Goal: Information Seeking & Learning: Check status

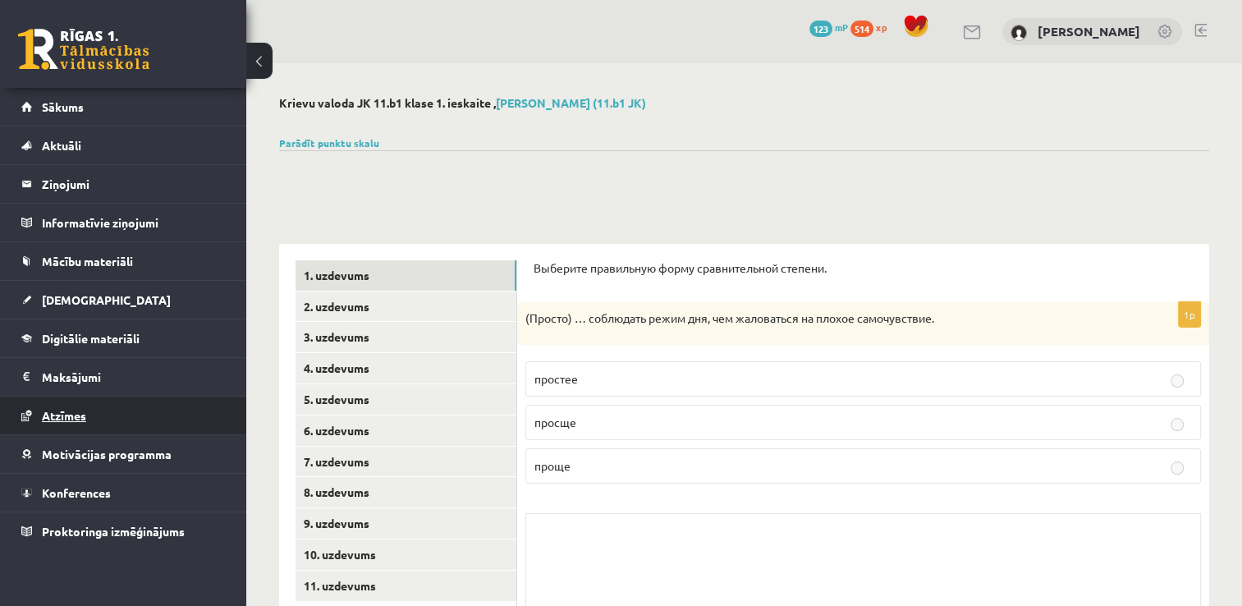
click at [81, 414] on span "Atzīmes" at bounding box center [64, 415] width 44 height 15
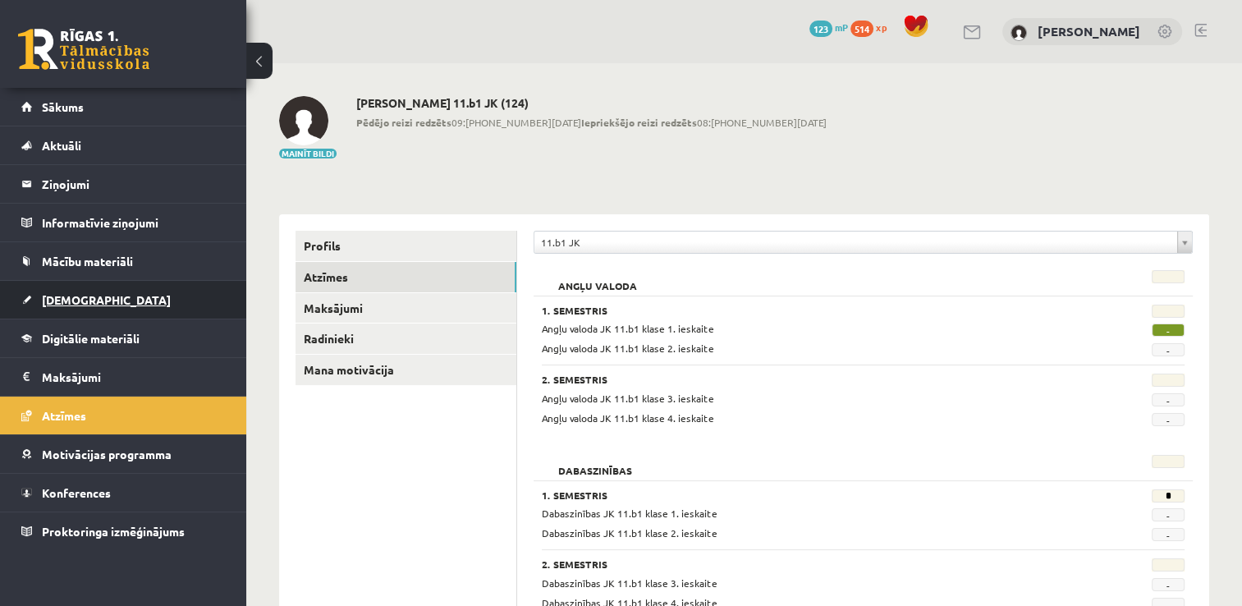
click at [78, 297] on span "[DEMOGRAPHIC_DATA]" at bounding box center [106, 299] width 129 height 15
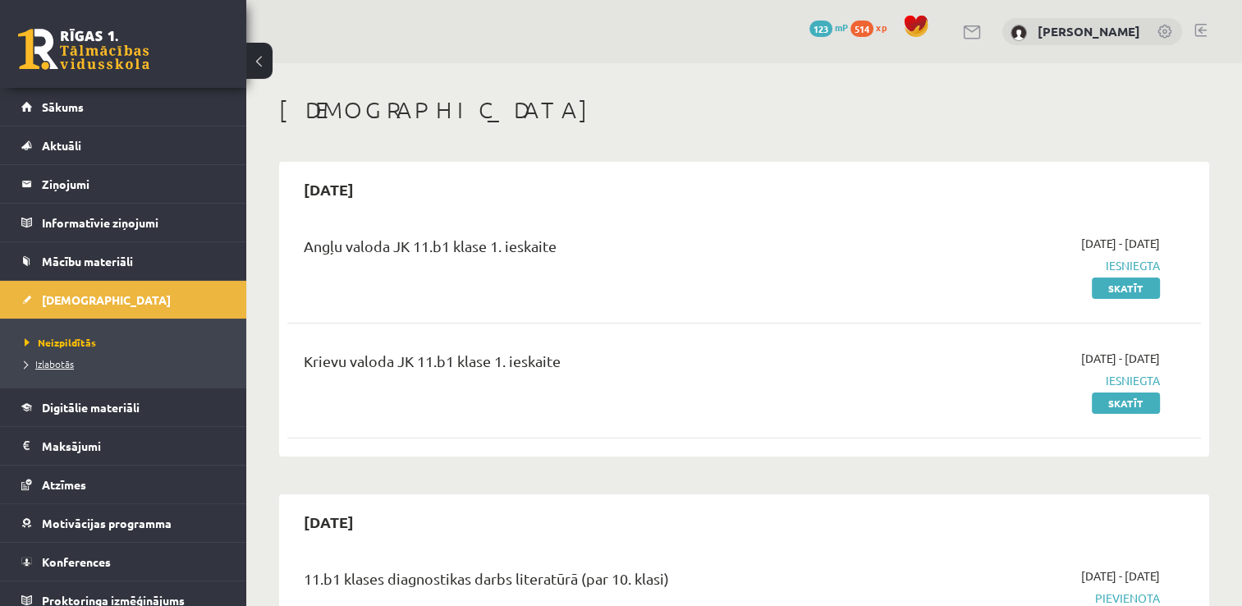
click at [48, 362] on span "Izlabotās" at bounding box center [49, 363] width 49 height 13
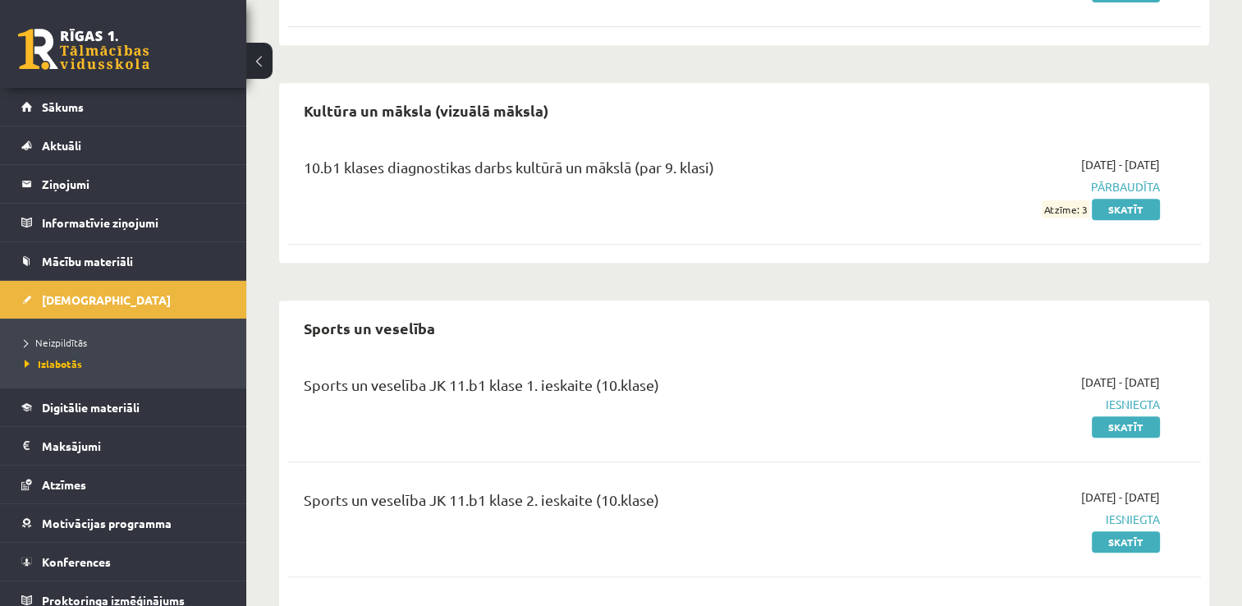
scroll to position [777, 0]
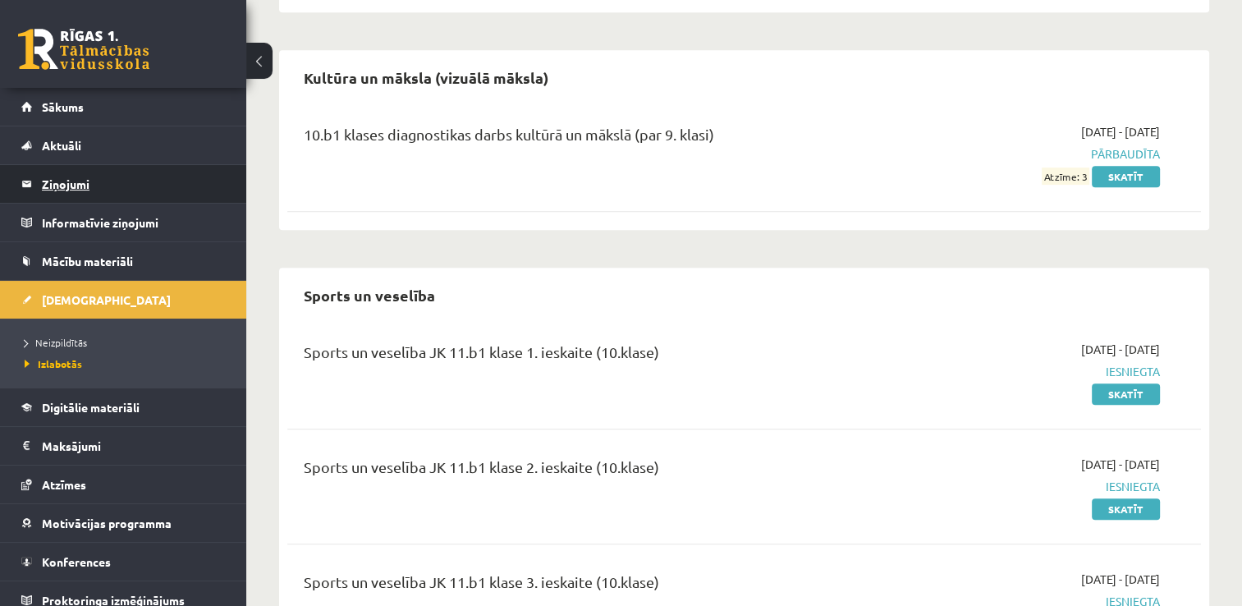
click at [145, 186] on legend "Ziņojumi 0" at bounding box center [134, 184] width 184 height 38
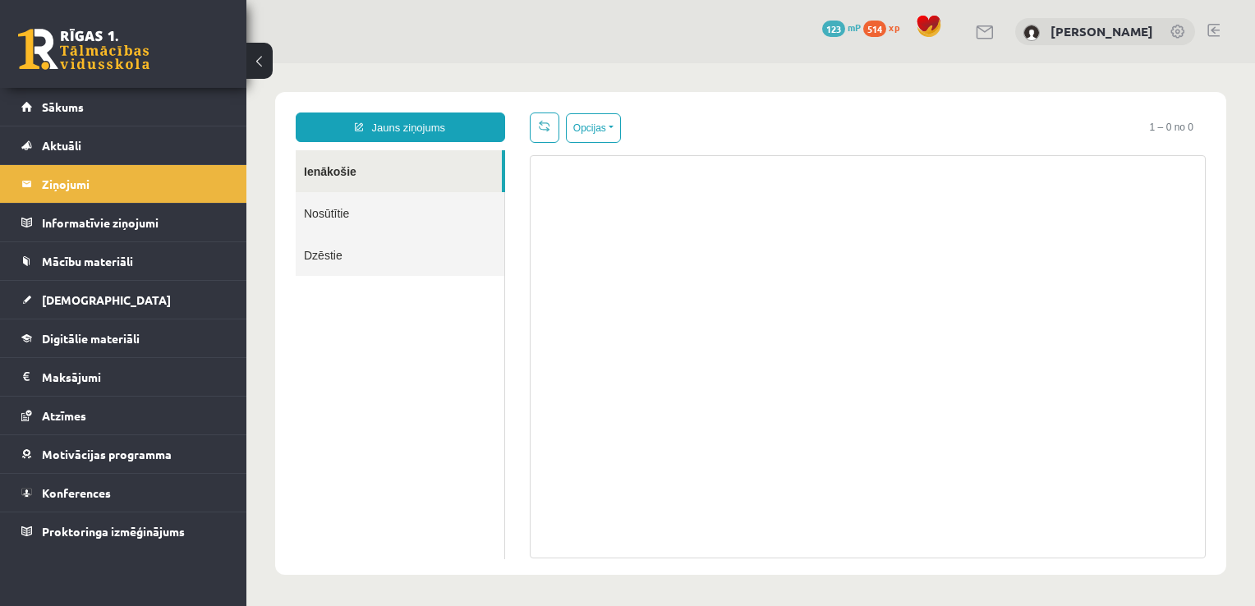
click at [335, 218] on link "Nosūtītie" at bounding box center [400, 213] width 209 height 42
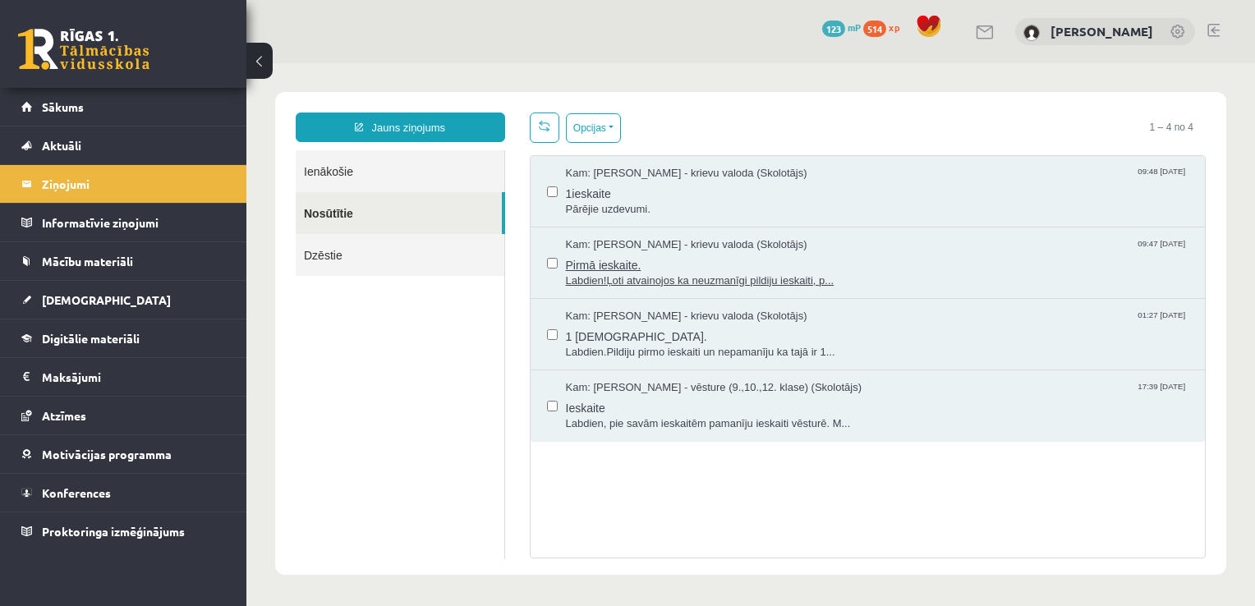
click at [646, 258] on span "Pirmā ieskaite." at bounding box center [877, 263] width 623 height 21
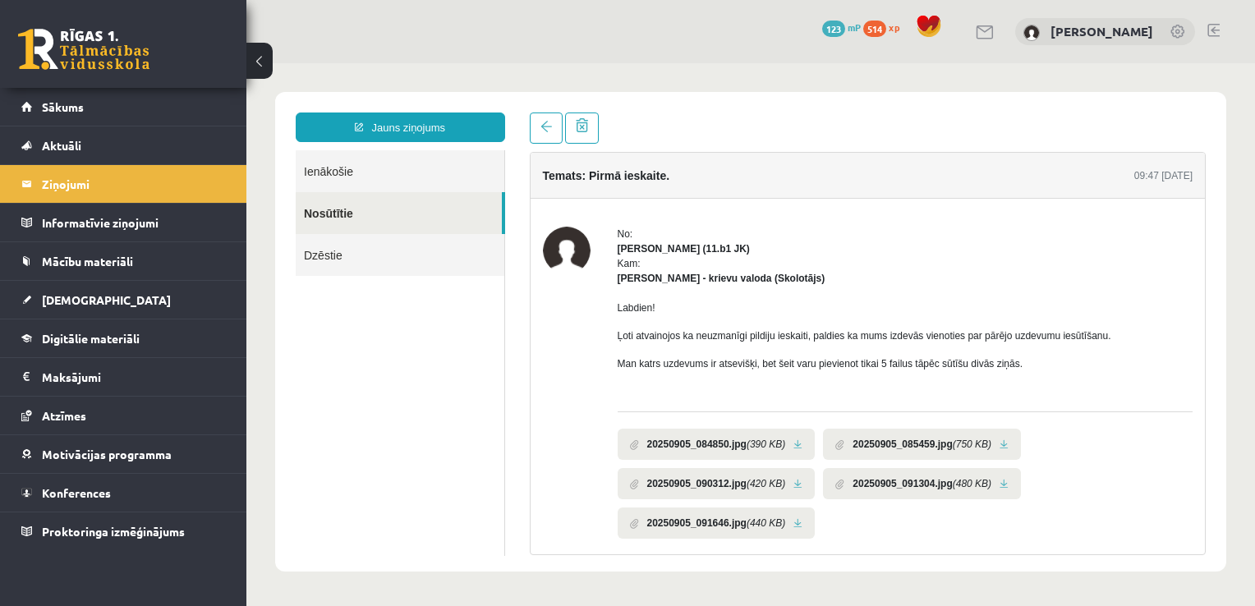
click at [795, 445] on link at bounding box center [797, 444] width 9 height 11
click at [796, 482] on link at bounding box center [797, 484] width 9 height 11
click at [71, 109] on span "Sākums" at bounding box center [63, 106] width 42 height 15
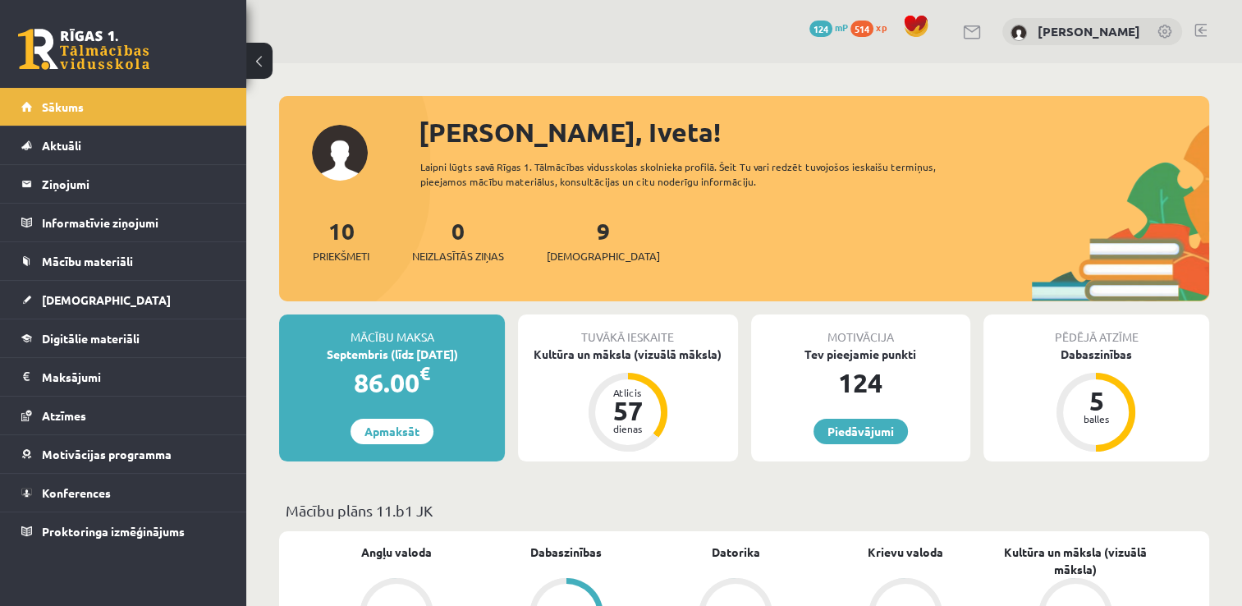
click at [576, 244] on div "9 Ieskaites" at bounding box center [603, 238] width 113 height 51
click at [575, 237] on link "9 Ieskaites" at bounding box center [603, 240] width 113 height 48
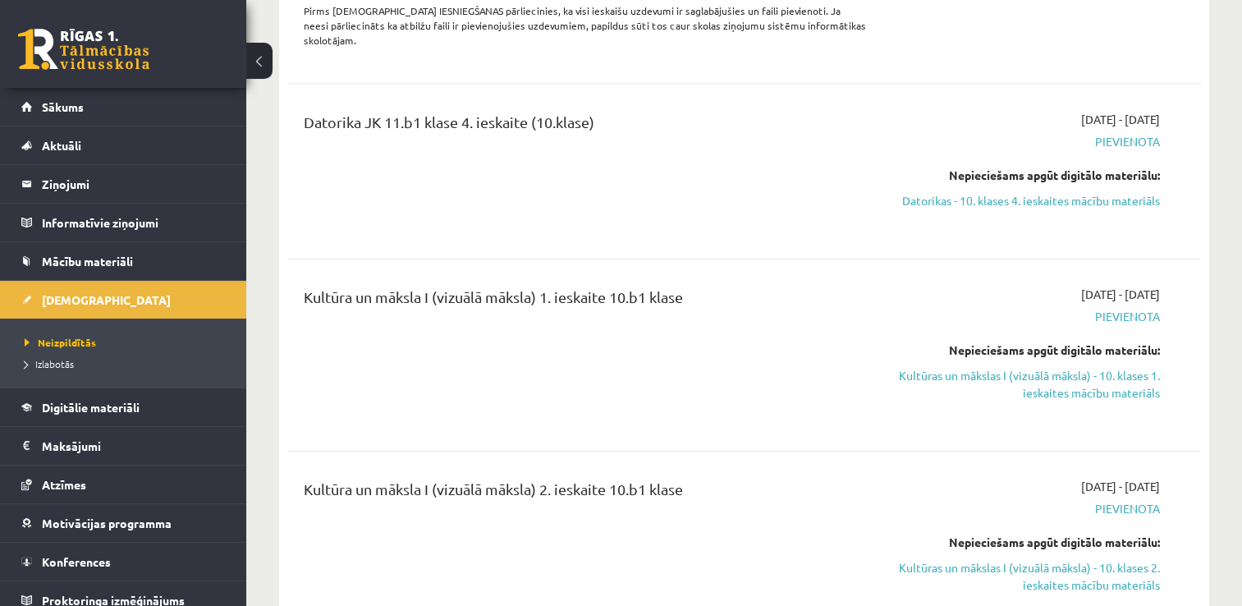
scroll to position [3712, 0]
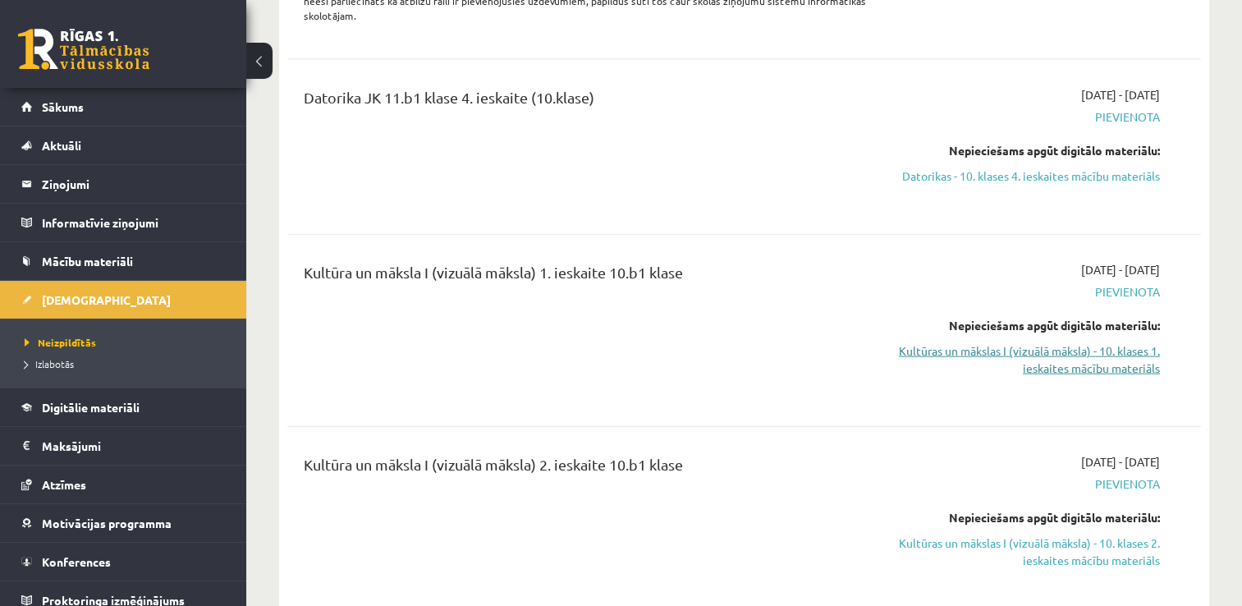
click at [1003, 342] on link "Kultūras un mākslas I (vizuālā māksla) - 10. klases 1. ieskaites mācību materiā…" at bounding box center [1025, 359] width 269 height 34
